Goal: Information Seeking & Learning: Learn about a topic

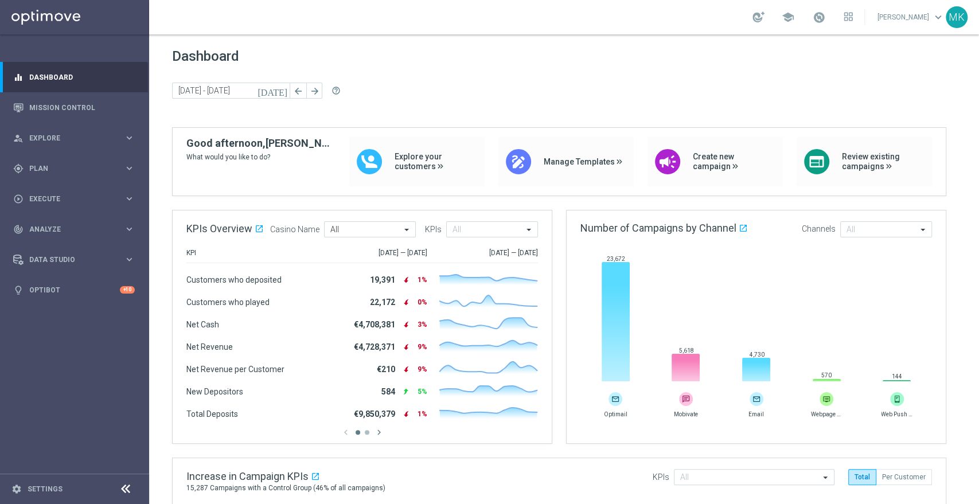
click at [917, 19] on link "[PERSON_NAME] keyboard_arrow_down" at bounding box center [910, 17] width 69 height 17
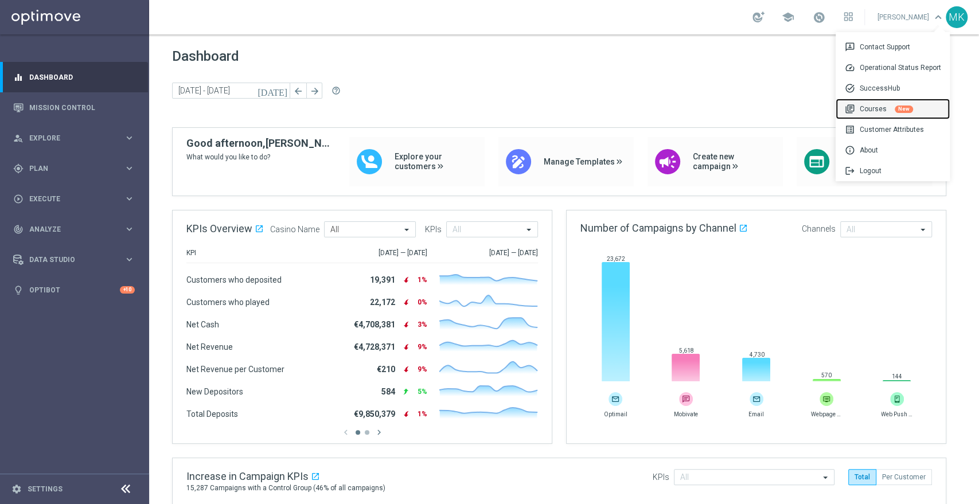
click at [875, 108] on div "library_books Courses New" at bounding box center [893, 109] width 114 height 21
